Goal: Task Accomplishment & Management: Manage account settings

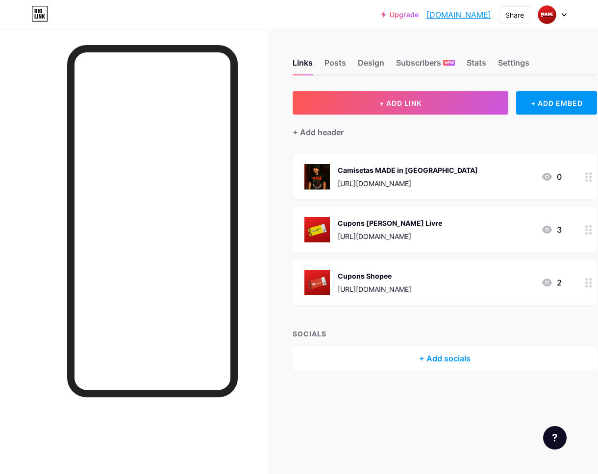
click at [587, 179] on circle at bounding box center [586, 180] width 2 height 2
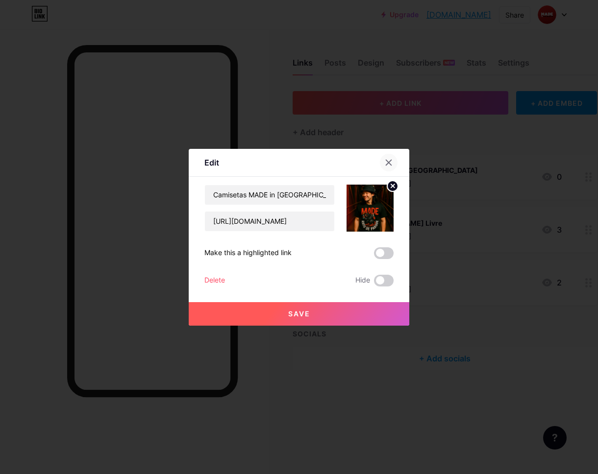
click at [388, 162] on icon at bounding box center [389, 163] width 8 height 8
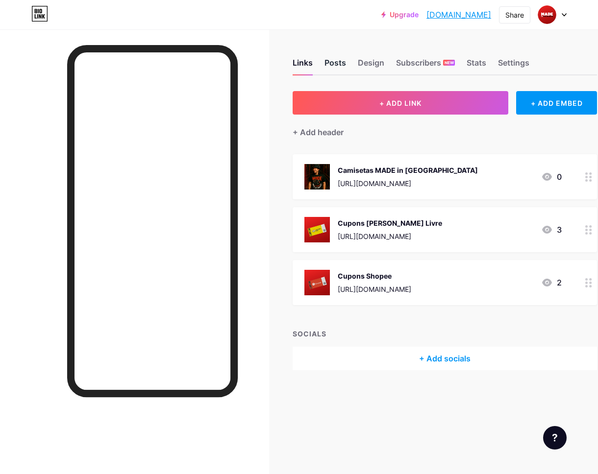
click at [334, 60] on div "Posts" at bounding box center [335, 66] width 22 height 18
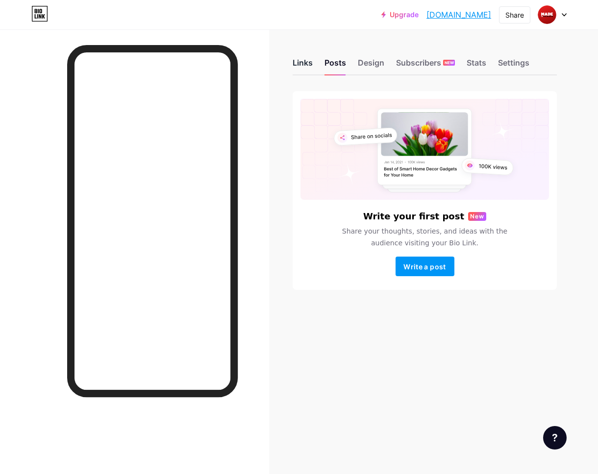
click at [306, 65] on div "Links" at bounding box center [303, 66] width 20 height 18
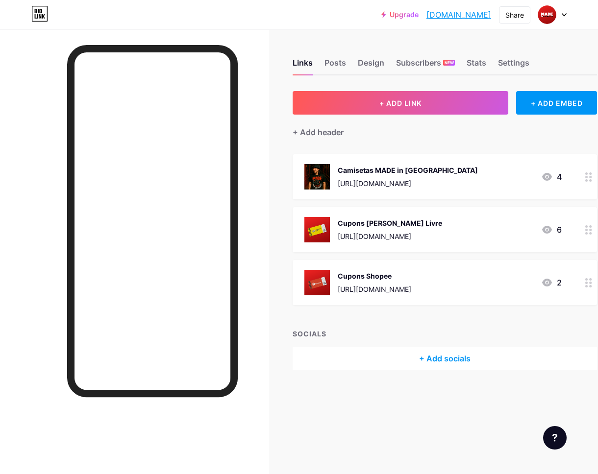
click at [585, 180] on icon at bounding box center [588, 176] width 7 height 9
click at [387, 161] on icon at bounding box center [388, 162] width 5 height 5
click at [386, 177] on div "Camisetas MADE in [GEOGRAPHIC_DATA] [URL][DOMAIN_NAME]" at bounding box center [408, 176] width 140 height 25
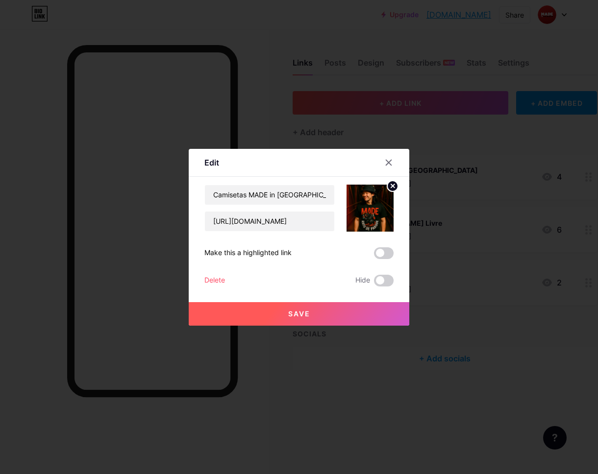
click at [390, 161] on icon at bounding box center [388, 162] width 5 height 5
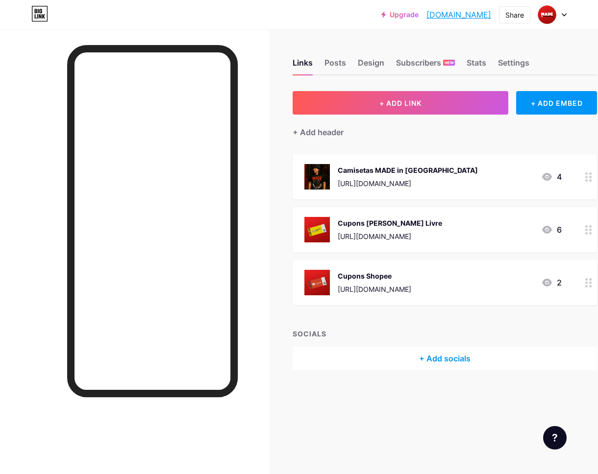
click at [383, 227] on div "Cupons [PERSON_NAME] Livre" at bounding box center [390, 223] width 104 height 10
click at [392, 159] on div at bounding box center [389, 163] width 18 height 18
